Goal: Check status: Check status

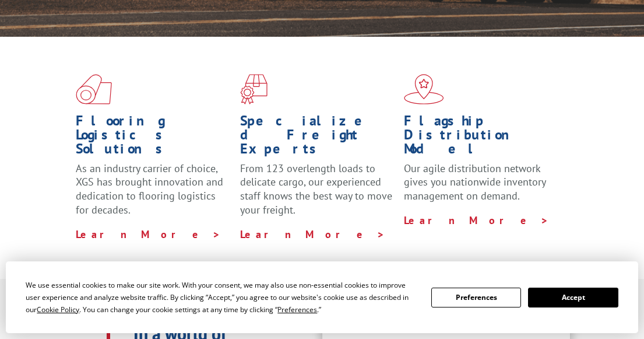
scroll to position [175, 0]
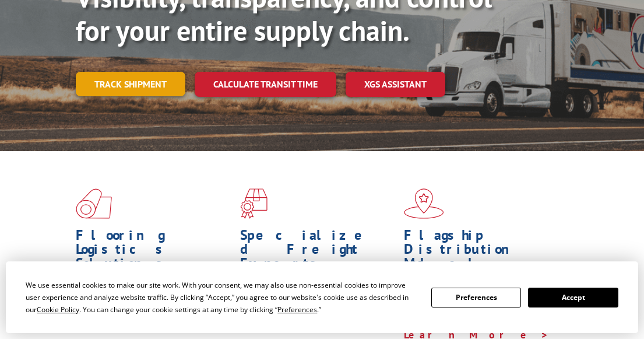
click at [124, 72] on link "Track shipment" at bounding box center [131, 84] width 110 height 24
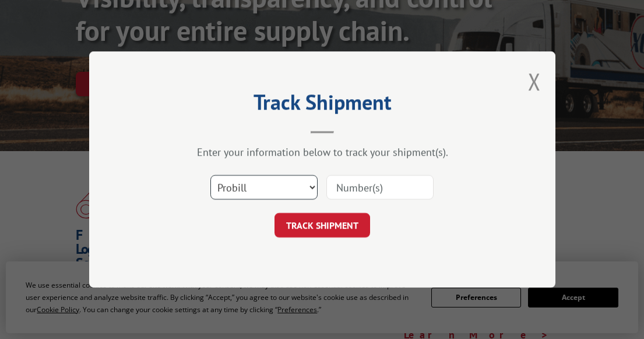
click at [287, 182] on select "Select category... Probill BOL PO" at bounding box center [264, 187] width 107 height 24
select select "bol"
click at [211, 175] on select "Select category... Probill BOL PO" at bounding box center [264, 187] width 107 height 24
click at [343, 178] on input at bounding box center [380, 187] width 107 height 24
paste input "17594658"
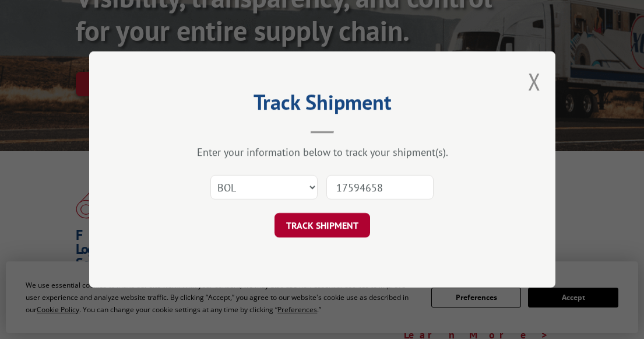
type input "17594658"
click at [317, 220] on button "TRACK SHIPMENT" at bounding box center [323, 225] width 96 height 24
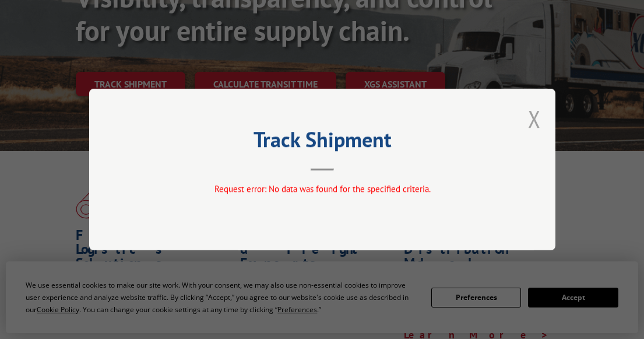
click at [536, 120] on button "Close modal" at bounding box center [534, 118] width 13 height 31
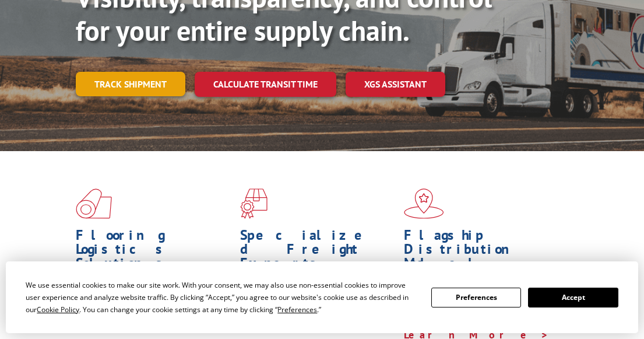
click at [169, 72] on link "Track shipment" at bounding box center [131, 84] width 110 height 24
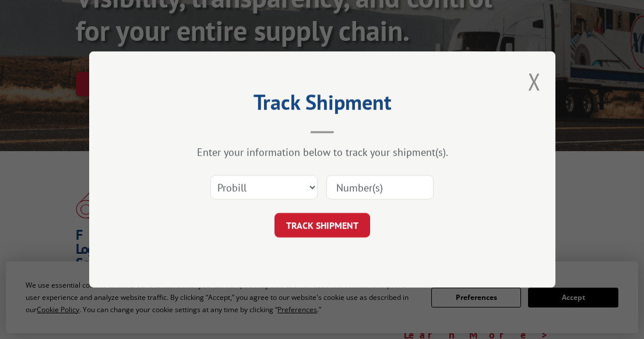
click at [348, 184] on input at bounding box center [380, 187] width 107 height 24
paste input "17594658"
type input "17594658"
click at [348, 218] on button "TRACK SHIPMENT" at bounding box center [323, 225] width 96 height 24
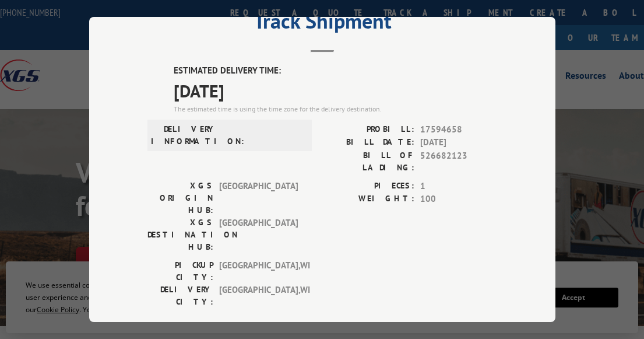
scroll to position [58, 0]
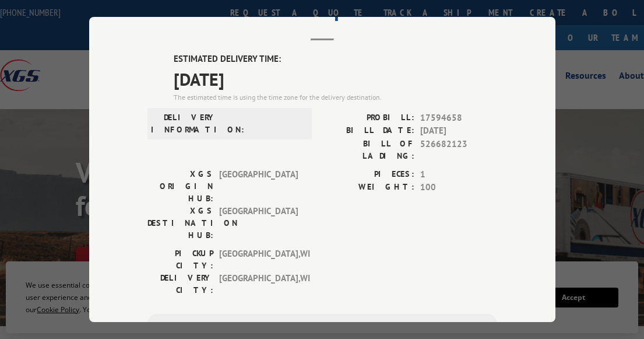
click at [579, 40] on div "Track Shipment ESTIMATED DELIVERY TIME: [DATE] The estimated time is using the …" at bounding box center [322, 169] width 644 height 339
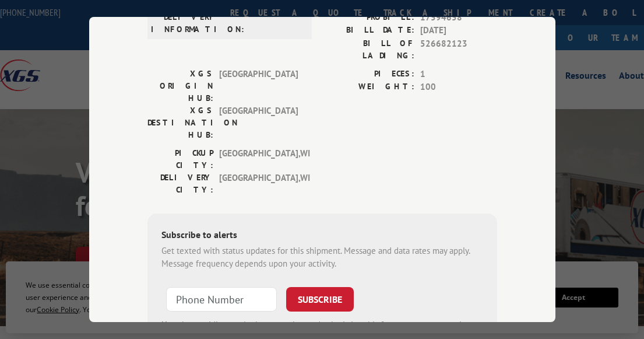
scroll to position [212, 0]
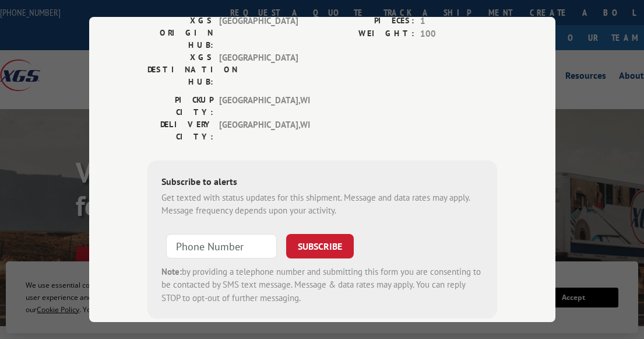
click at [606, 277] on div "Track Shipment ESTIMATED DELIVERY TIME: [DATE] The estimated time is using the …" at bounding box center [322, 169] width 644 height 339
